Goal: Task Accomplishment & Management: Use online tool/utility

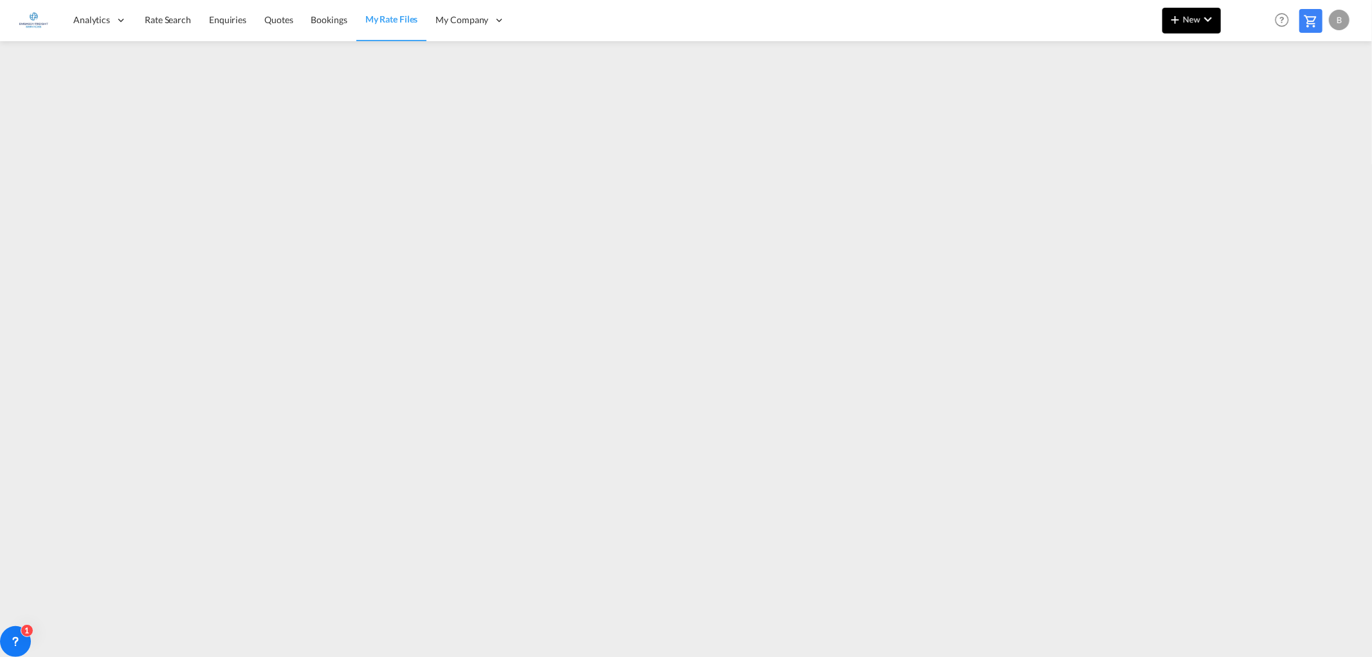
click at [1206, 22] on md-icon "icon-chevron-down" at bounding box center [1207, 19] width 15 height 15
click at [1252, 100] on span "Ratesheet" at bounding box center [1245, 97] width 14 height 26
click at [1205, 13] on md-icon "icon-chevron-down" at bounding box center [1207, 19] width 15 height 15
click at [1252, 97] on span "Ratesheet" at bounding box center [1245, 97] width 14 height 26
click at [158, 18] on span "Rate Search" at bounding box center [168, 19] width 46 height 11
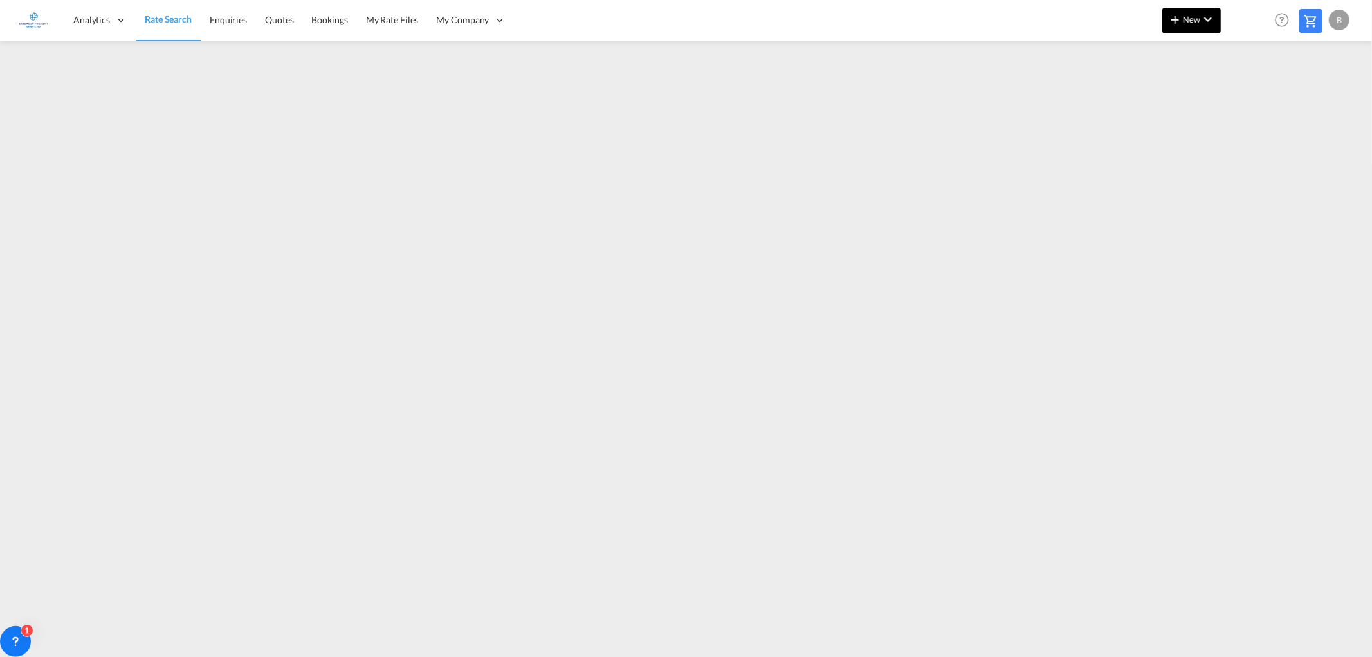
click at [1213, 13] on md-icon "icon-chevron-down" at bounding box center [1207, 19] width 15 height 15
click at [1281, 94] on div "Ratesheet" at bounding box center [1262, 96] width 48 height 32
